Goal: Information Seeking & Learning: Stay updated

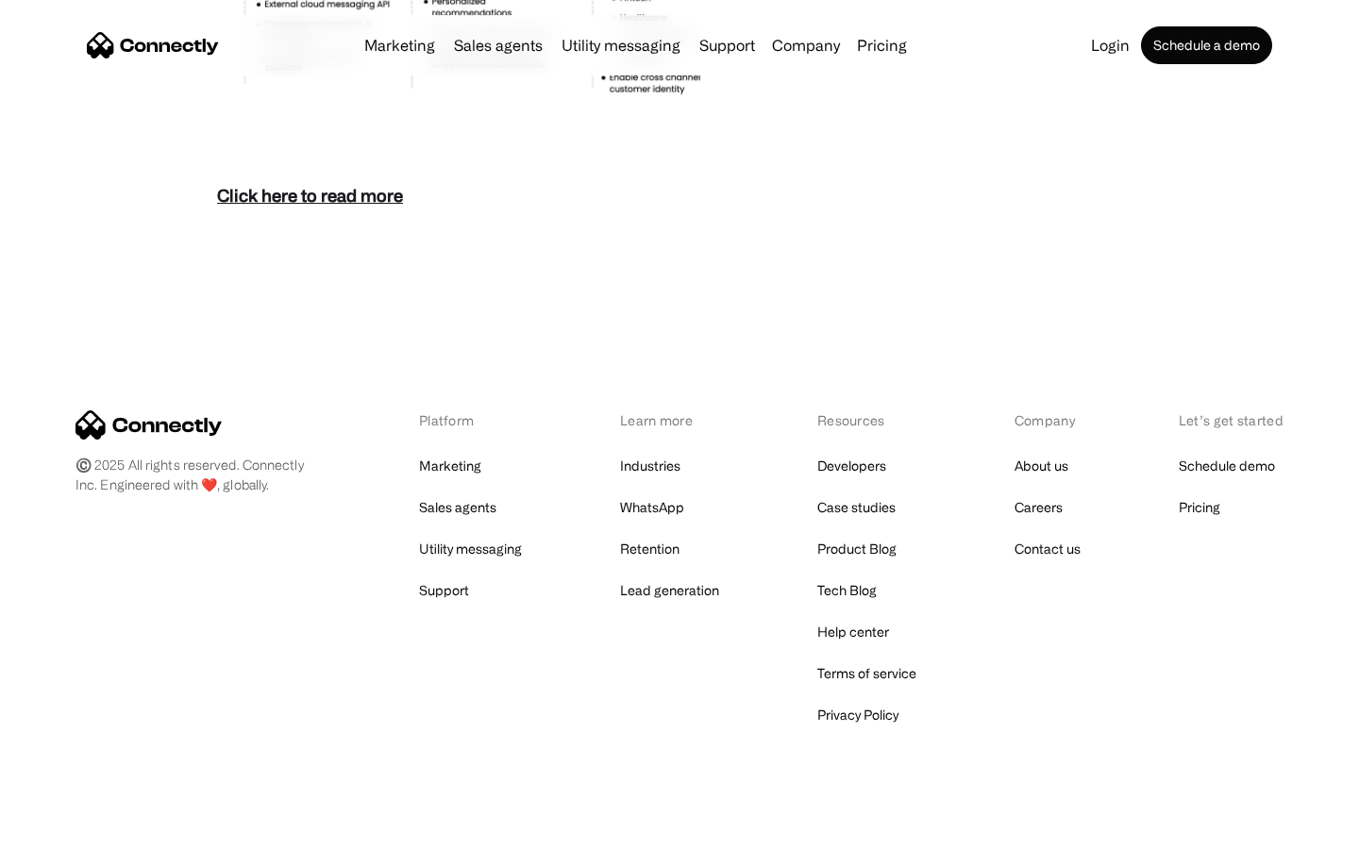
scroll to position [8181, 0]
